Goal: Task Accomplishment & Management: Use online tool/utility

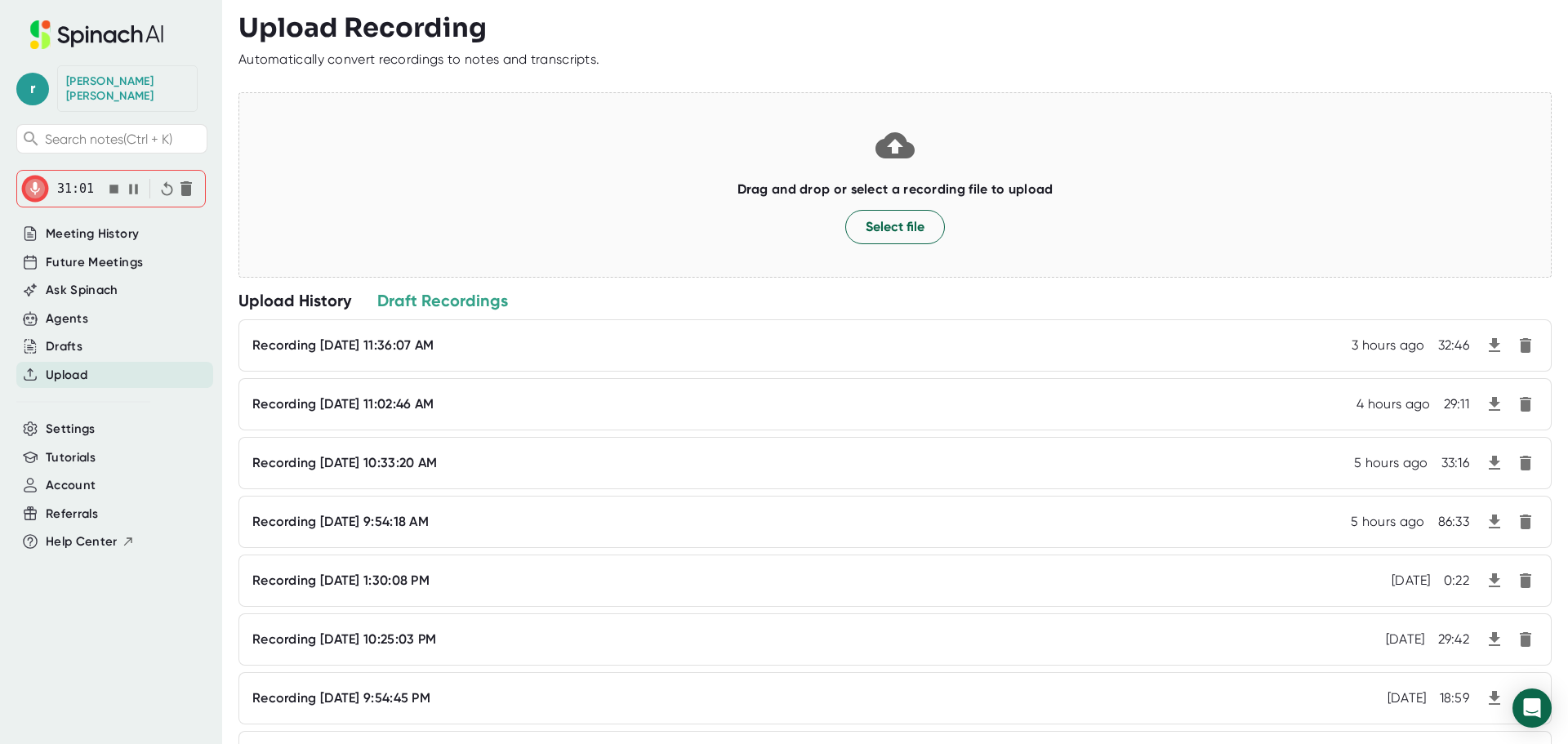
click at [12, 172] on div "r [PERSON_NAME] Search notes (Ctrl + K) 31:01 Meeting History Future Meetings A…" at bounding box center [110, 362] width 222 height 724
click at [110, 184] on icon "button" at bounding box center [113, 188] width 9 height 9
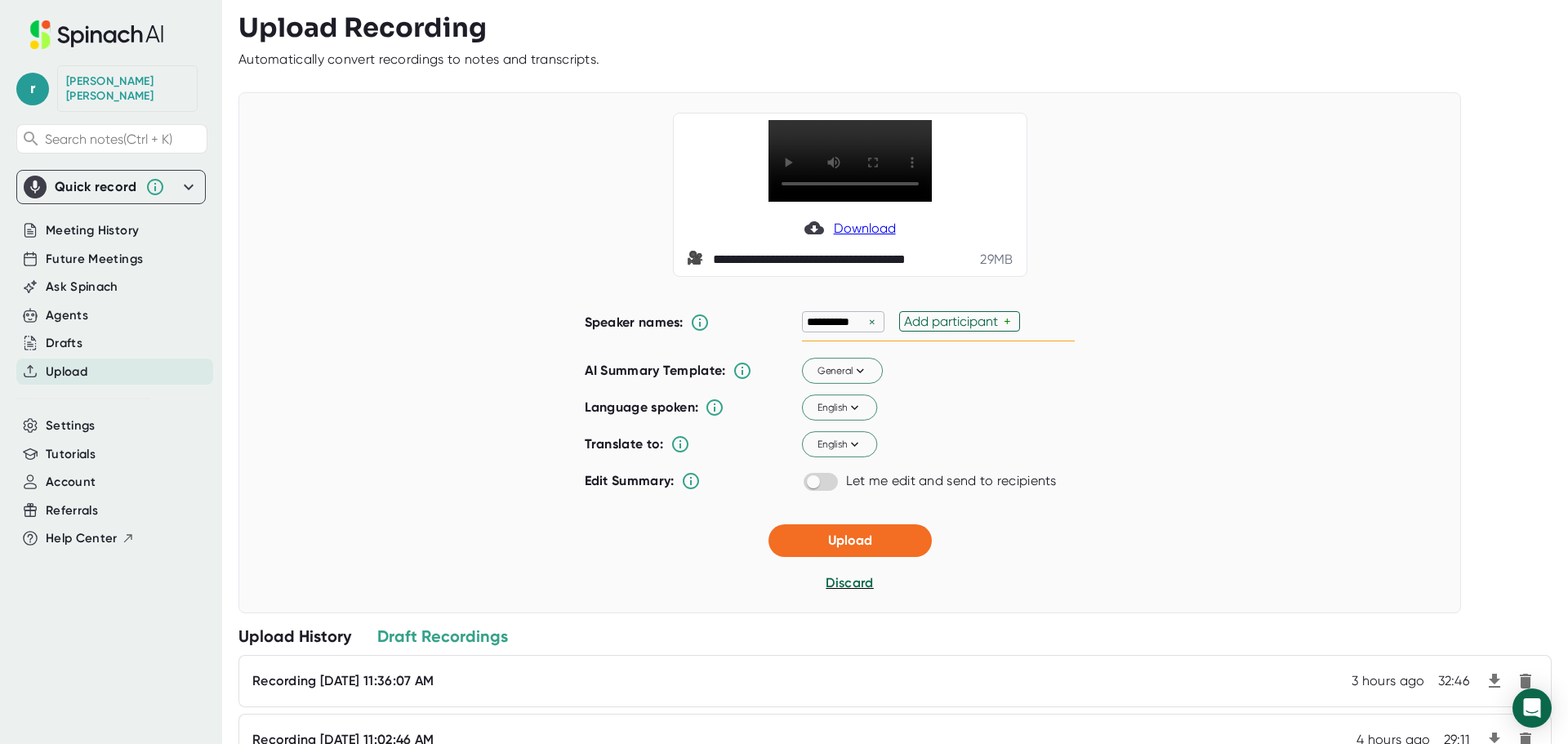
click at [958, 319] on div "Add participant" at bounding box center [954, 321] width 100 height 16
type input "[PERSON_NAME]"
click at [955, 326] on div "**********" at bounding box center [938, 322] width 273 height 38
click at [955, 326] on div "Add participant" at bounding box center [954, 321] width 100 height 16
type input "[PERSON_NAME]"
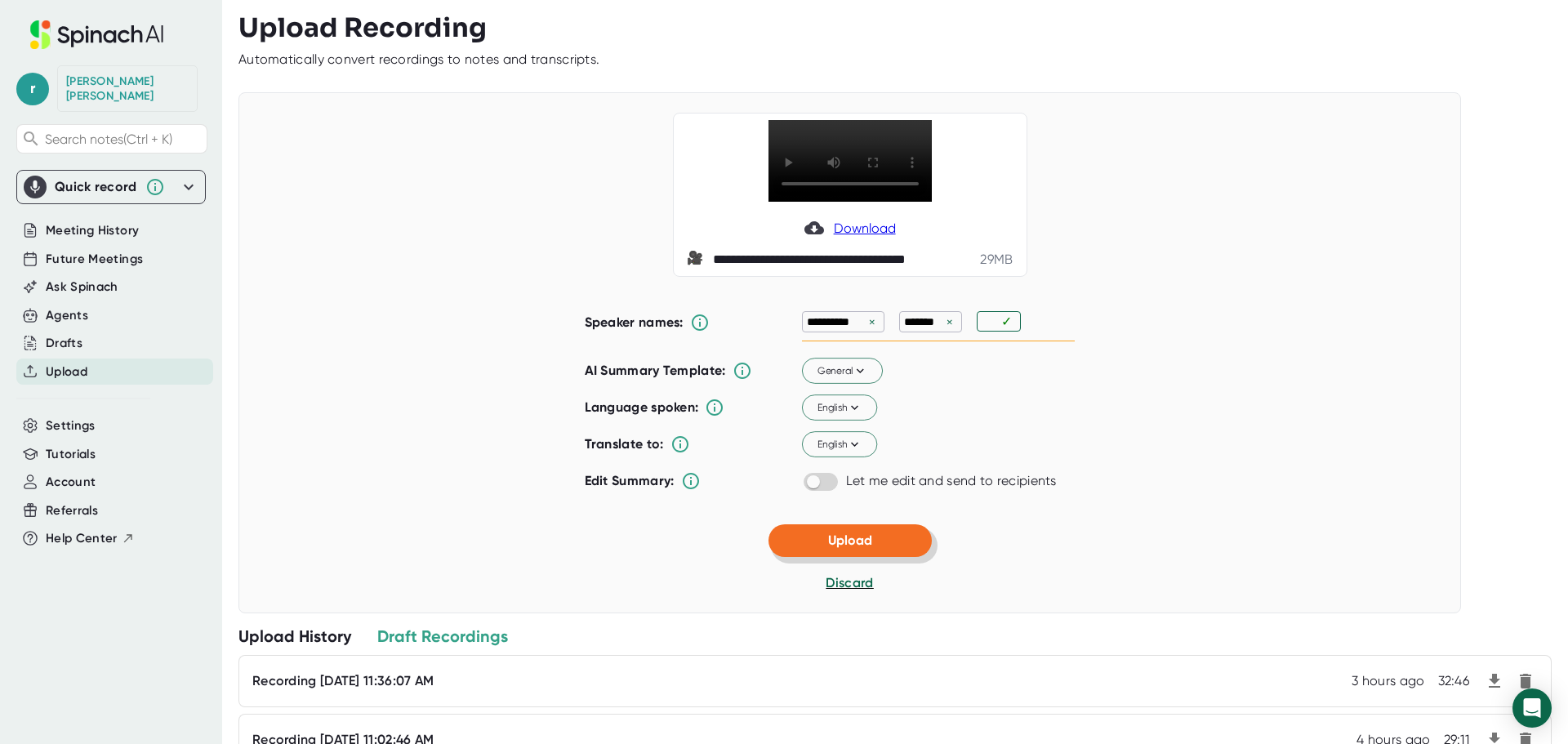
click at [849, 542] on span "Upload" at bounding box center [851, 540] width 44 height 16
